Goal: Find specific page/section: Find specific page/section

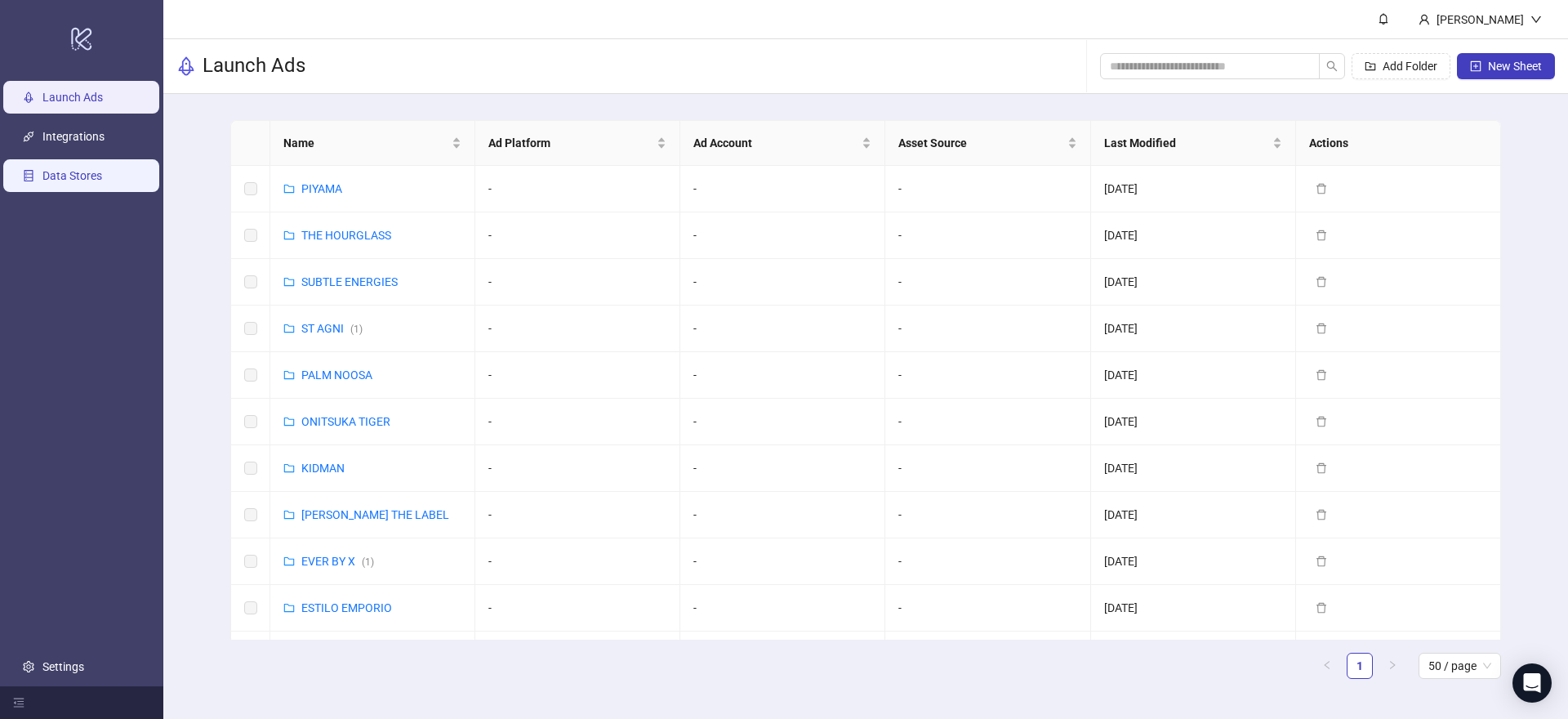
click at [98, 179] on link "Data Stores" at bounding box center [72, 175] width 60 height 13
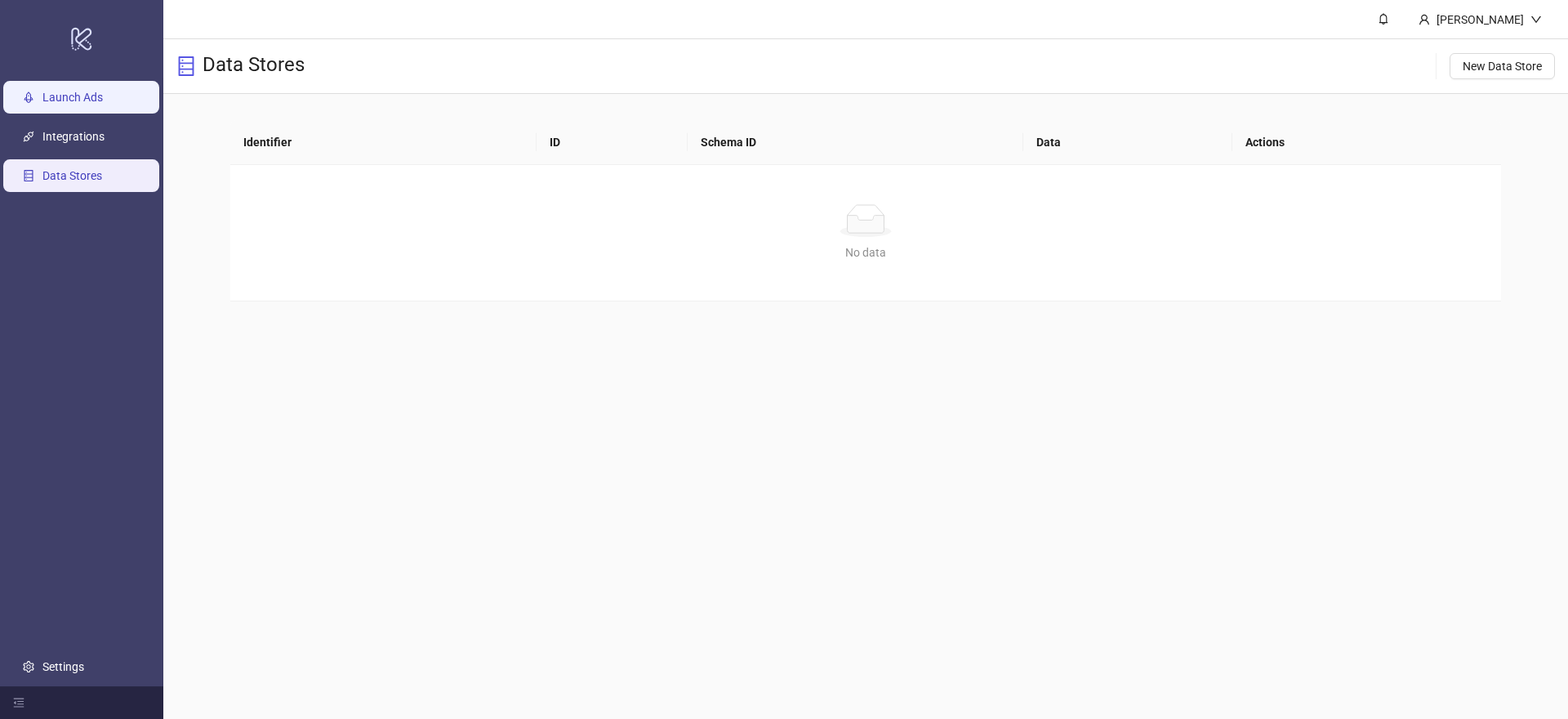
click at [103, 92] on link "Launch Ads" at bounding box center [73, 97] width 61 height 13
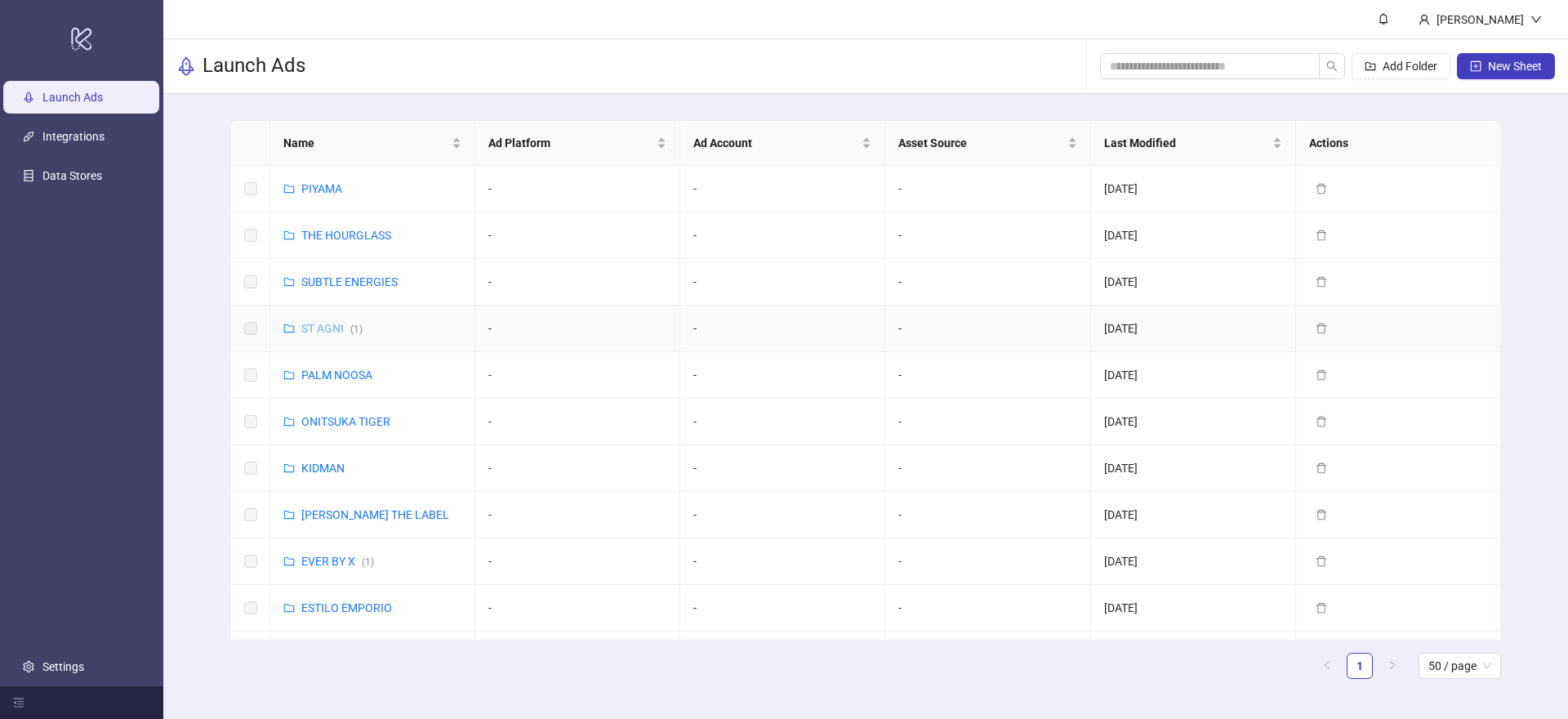
click at [321, 325] on link "ST AGNI ( 1 )" at bounding box center [331, 328] width 61 height 13
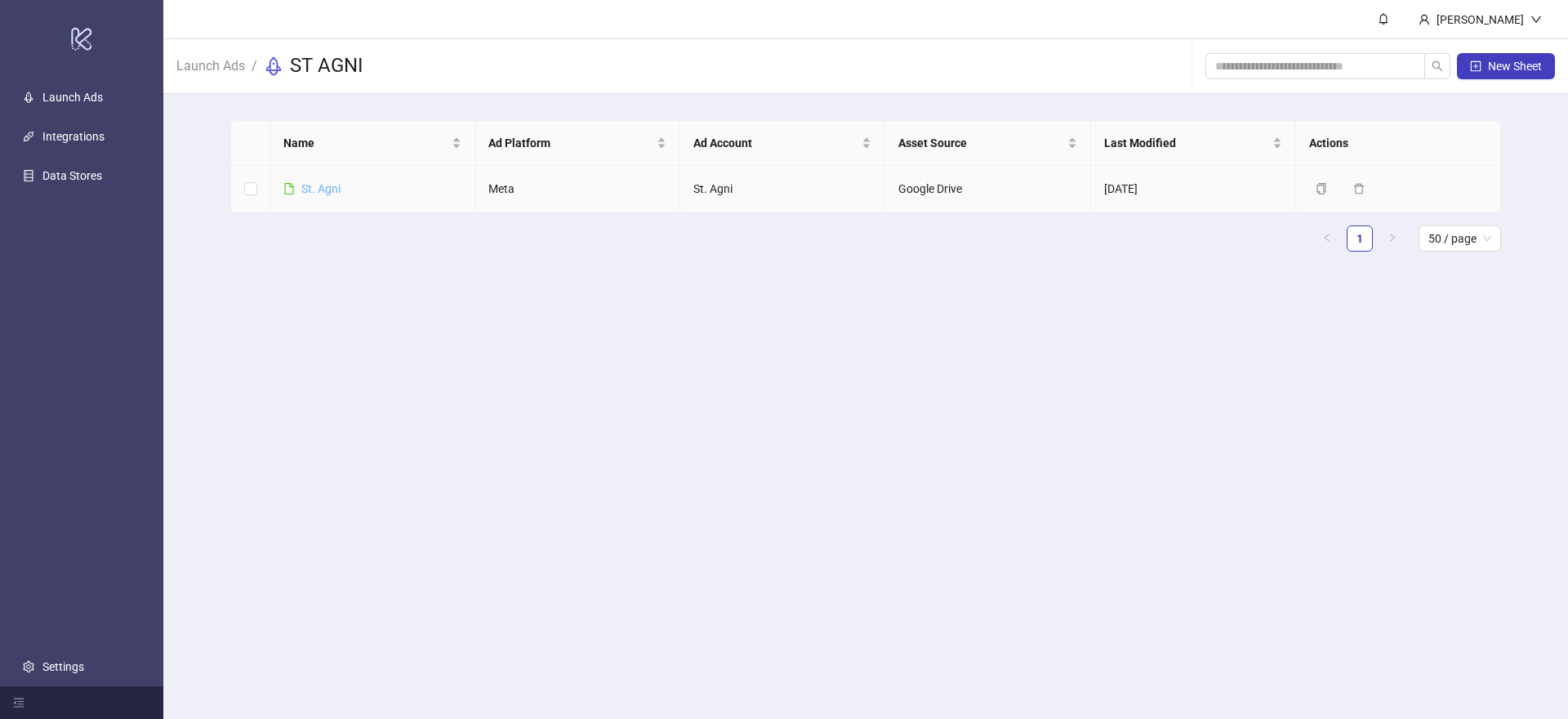
click at [315, 182] on link "St. Agni" at bounding box center [320, 188] width 39 height 13
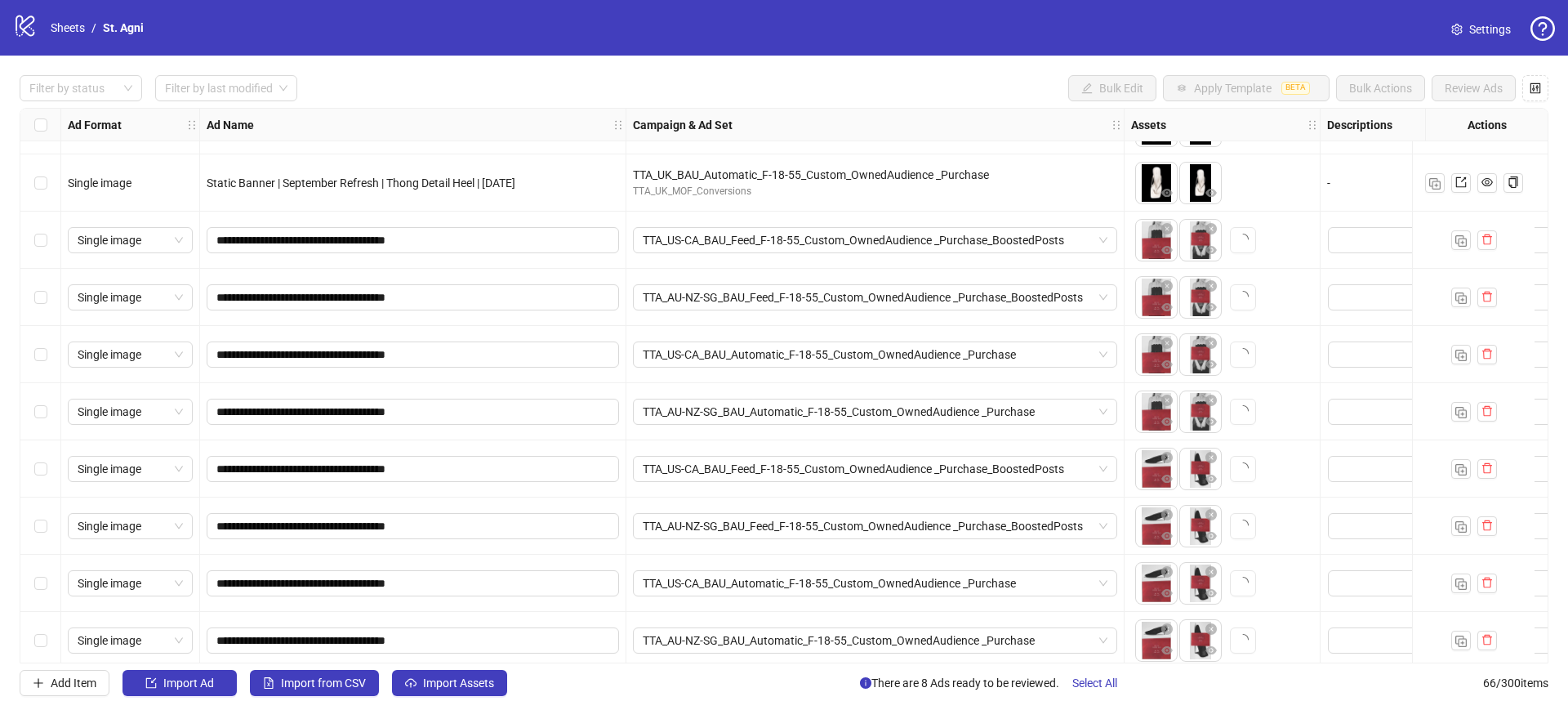
scroll to position [3255, 0]
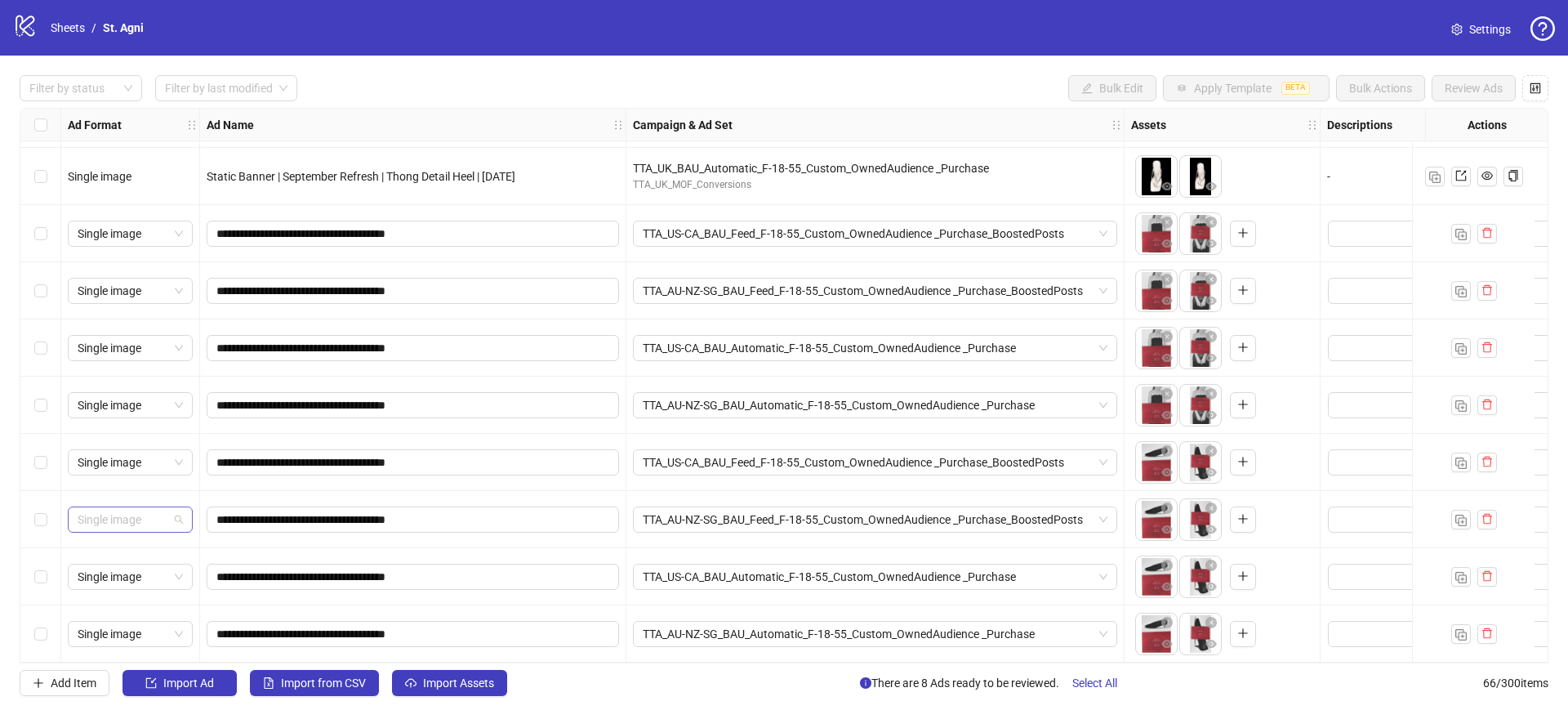
click at [145, 526] on span "Single image" at bounding box center [131, 519] width 106 height 24
click at [145, 523] on span "Single image" at bounding box center [131, 519] width 106 height 24
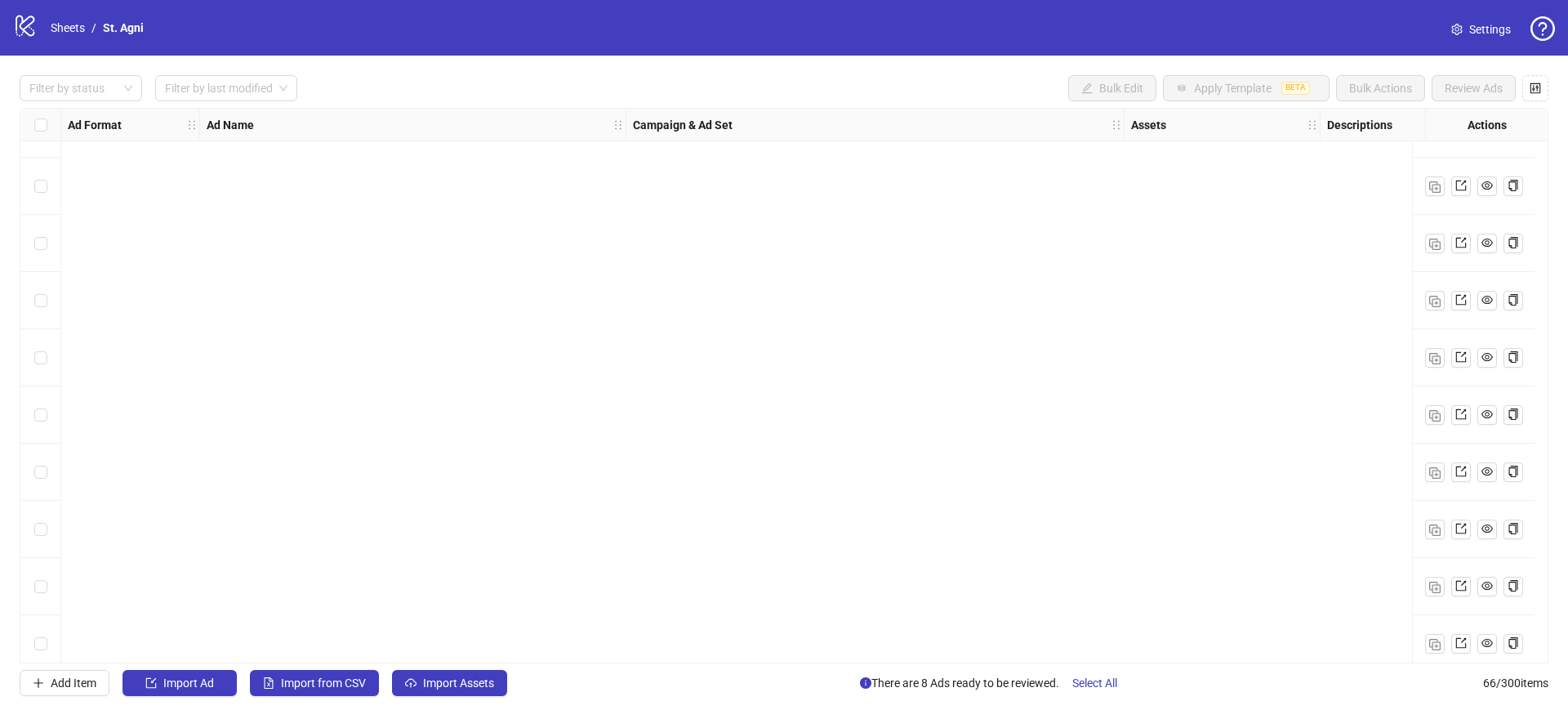
scroll to position [0, 0]
